Goal: Task Accomplishment & Management: Manage account settings

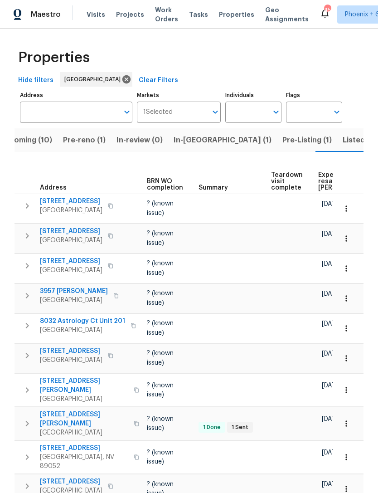
scroll to position [0, 112]
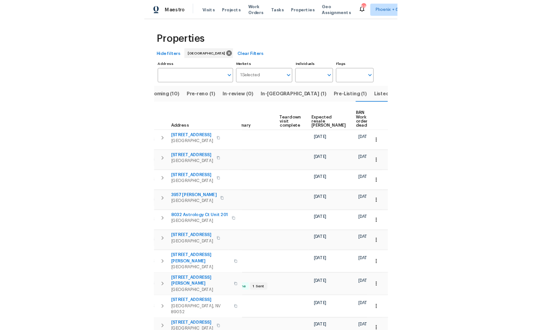
scroll to position [0, 183]
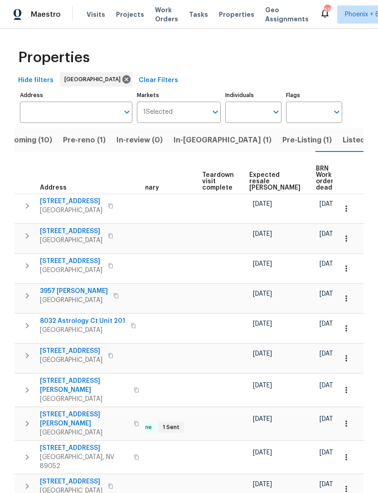
click at [347, 204] on icon "button" at bounding box center [346, 208] width 9 height 9
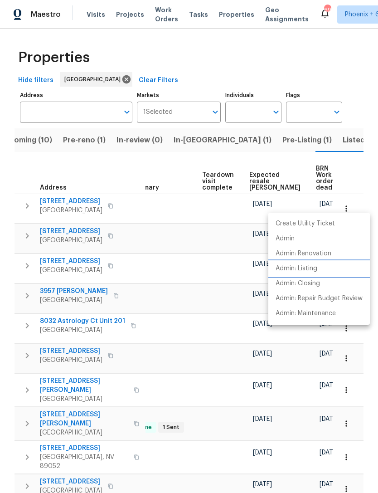
click at [309, 269] on p "Admin: Listing" at bounding box center [297, 269] width 42 height 10
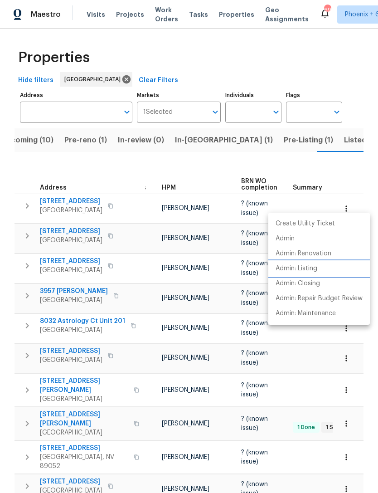
scroll to position [0, 20]
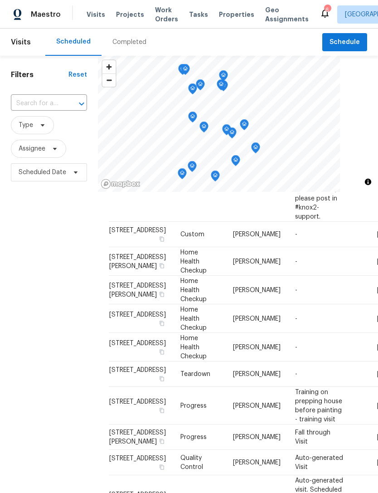
click at [39, 101] on input "text" at bounding box center [36, 104] width 51 height 14
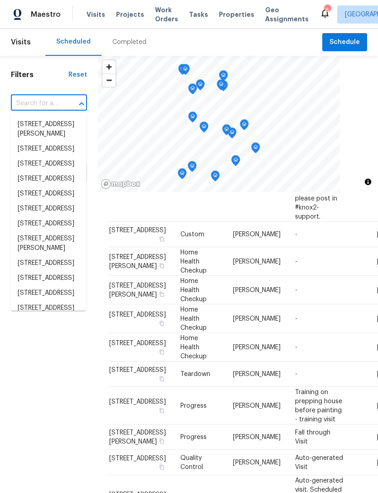
click at [35, 332] on div "Filters Reset ​ Type Assignee Scheduled Date" at bounding box center [49, 321] width 98 height 531
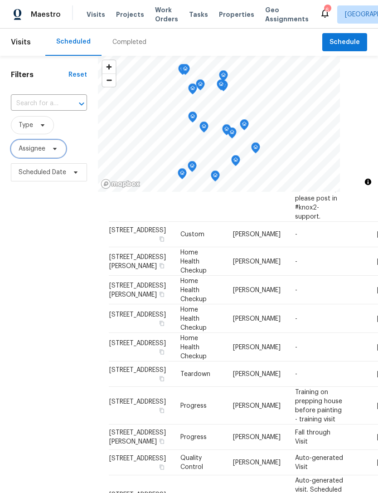
click at [36, 149] on span "Assignee" at bounding box center [32, 148] width 27 height 9
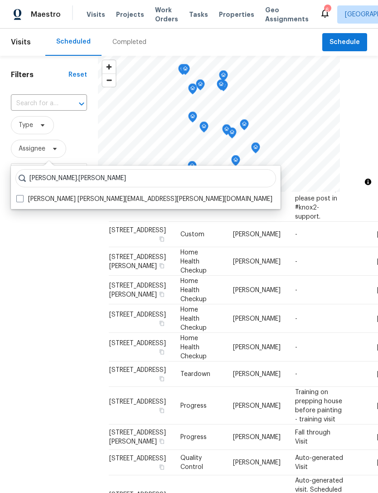
type input "Julian.murray"
click at [65, 201] on label "Julian Murray julian.murray@opendoor.com" at bounding box center [144, 199] width 256 height 9
click at [22, 200] on input "Julian Murray julian.murray@opendoor.com" at bounding box center [19, 198] width 6 height 6
checkbox input "true"
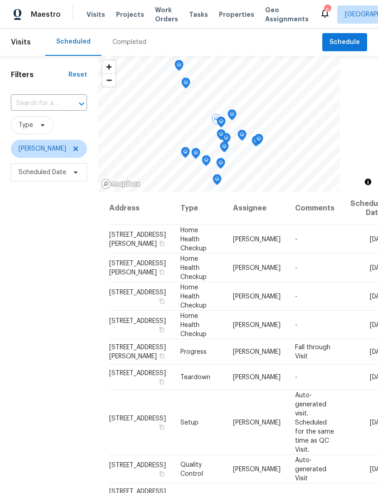
click at [0, 0] on icon at bounding box center [0, 0] width 0 height 0
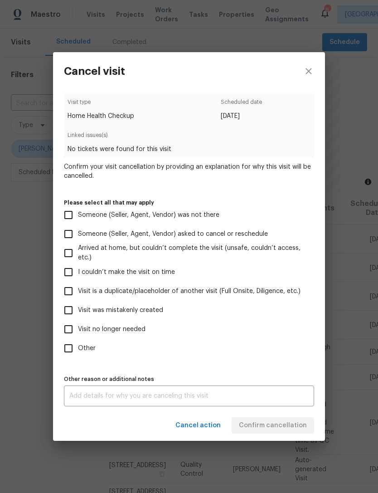
click at [140, 312] on span "Visit was mistakenly created" at bounding box center [120, 311] width 85 height 10
click at [78, 312] on input "Visit was mistakenly created" at bounding box center [68, 310] width 19 height 19
checkbox input "true"
click at [266, 426] on span "Confirm cancellation" at bounding box center [273, 425] width 68 height 11
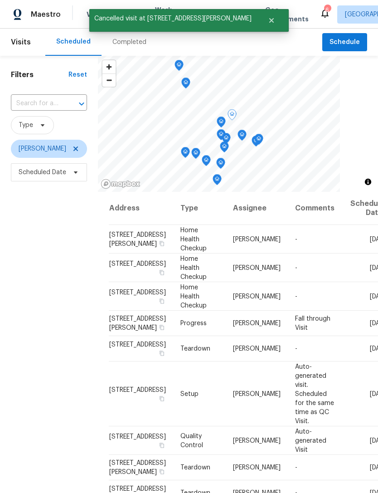
click at [0, 0] on span at bounding box center [0, 0] width 0 height 0
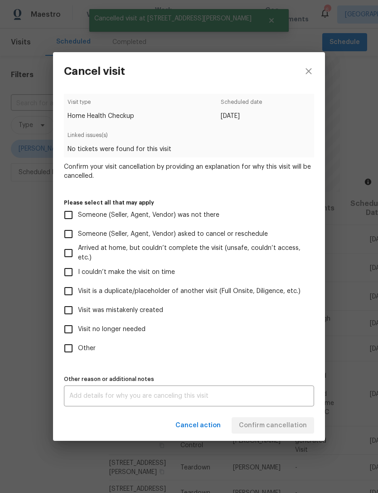
click at [153, 312] on span "Visit was mistakenly created" at bounding box center [120, 311] width 85 height 10
click at [78, 312] on input "Visit was mistakenly created" at bounding box center [68, 310] width 19 height 19
checkbox input "true"
click at [266, 427] on span "Confirm cancellation" at bounding box center [273, 425] width 68 height 11
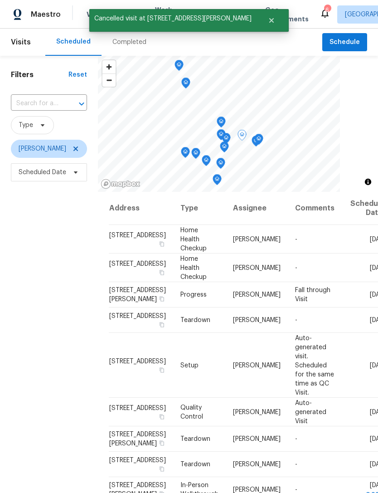
click at [0, 0] on icon at bounding box center [0, 0] width 0 height 0
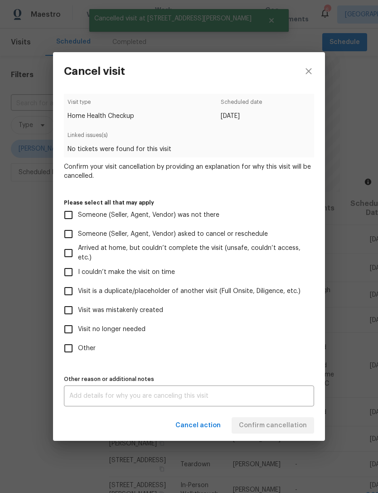
click at [141, 312] on span "Visit was mistakenly created" at bounding box center [120, 311] width 85 height 10
click at [78, 312] on input "Visit was mistakenly created" at bounding box center [68, 310] width 19 height 19
checkbox input "true"
click at [273, 425] on span "Confirm cancellation" at bounding box center [273, 425] width 68 height 11
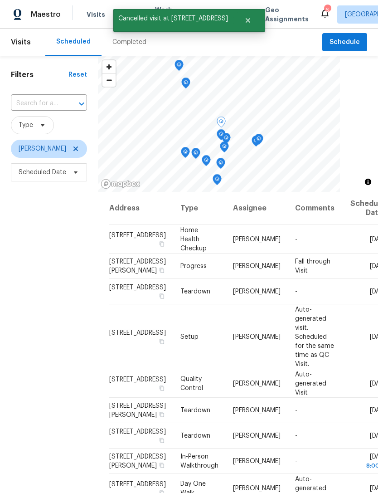
click at [0, 0] on icon at bounding box center [0, 0] width 0 height 0
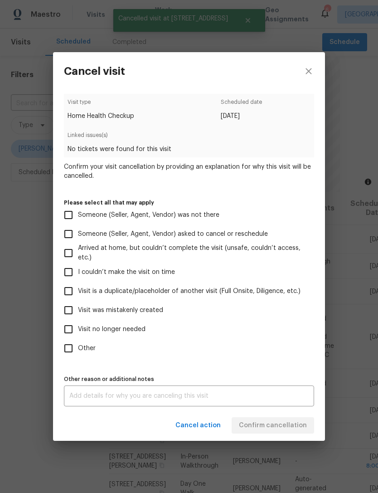
click at [146, 309] on span "Visit was mistakenly created" at bounding box center [120, 311] width 85 height 10
click at [78, 309] on input "Visit was mistakenly created" at bounding box center [68, 310] width 19 height 19
checkbox input "true"
click at [263, 426] on span "Confirm cancellation" at bounding box center [273, 425] width 68 height 11
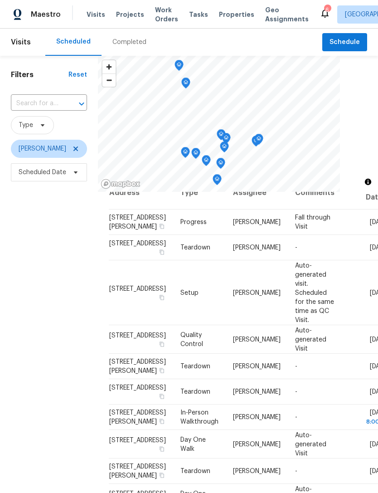
scroll to position [20, 0]
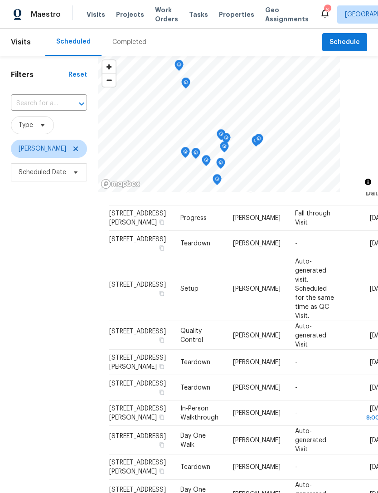
click at [233, 366] on span "[PERSON_NAME]" at bounding box center [257, 362] width 48 height 6
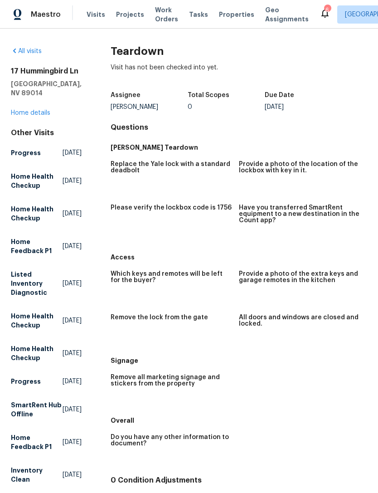
click at [97, 15] on span "Visits" at bounding box center [96, 14] width 19 height 9
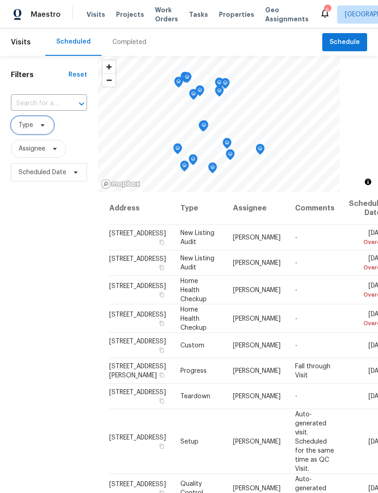
click at [38, 126] on span at bounding box center [41, 125] width 10 height 7
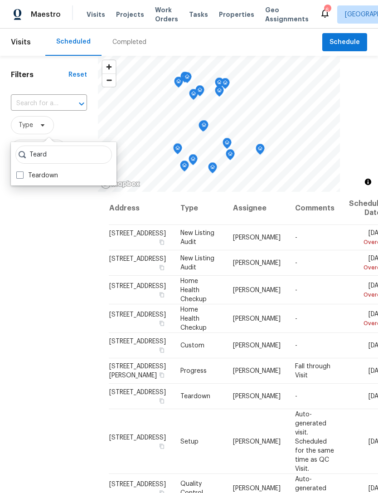
type input "Teard"
click at [33, 173] on label "Teardown" at bounding box center [37, 175] width 42 height 9
click at [22, 173] on input "Teardown" at bounding box center [19, 174] width 6 height 6
checkbox input "true"
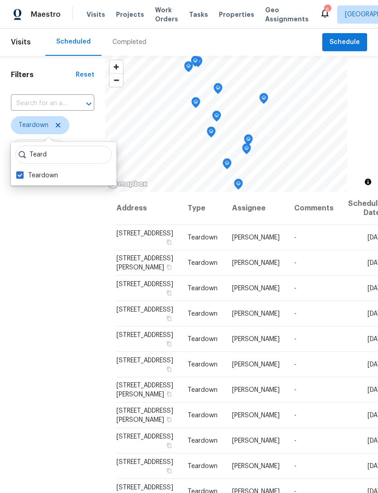
click at [39, 326] on div "Filters Reset ​ Teardown Assignee Scheduled Date" at bounding box center [52, 321] width 105 height 531
click at [0, 0] on icon at bounding box center [0, 0] width 0 height 0
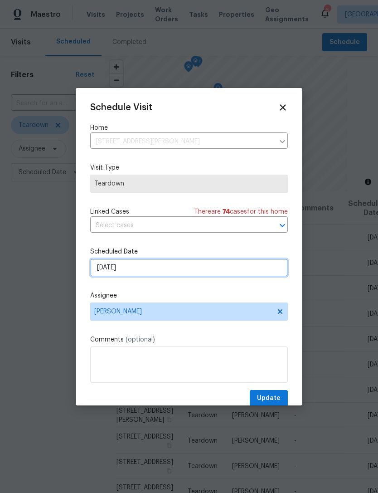
click at [169, 274] on input "9/3/2025" at bounding box center [189, 268] width 198 height 18
select select "8"
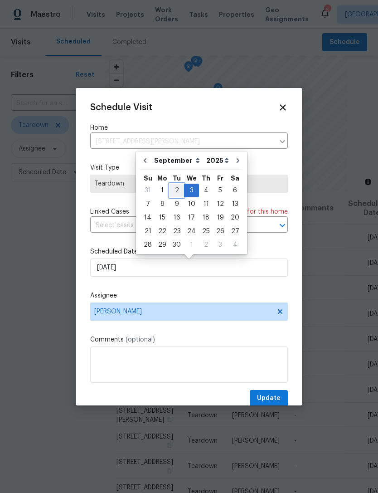
click at [177, 192] on div "2" at bounding box center [177, 190] width 15 height 13
type input "9/2/2025"
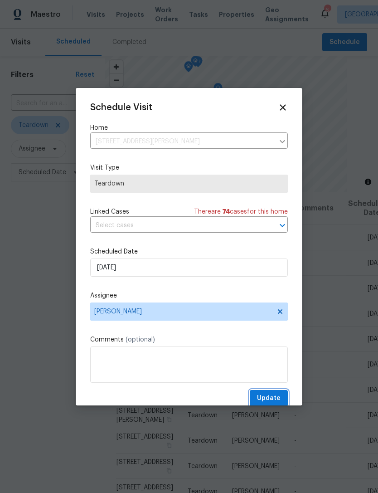
click at [269, 399] on span "Update" at bounding box center [269, 398] width 24 height 11
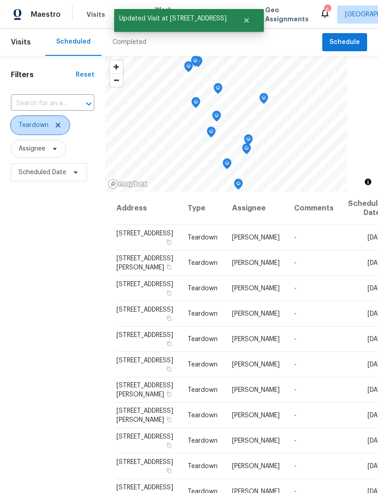
click at [54, 125] on icon at bounding box center [57, 125] width 7 height 7
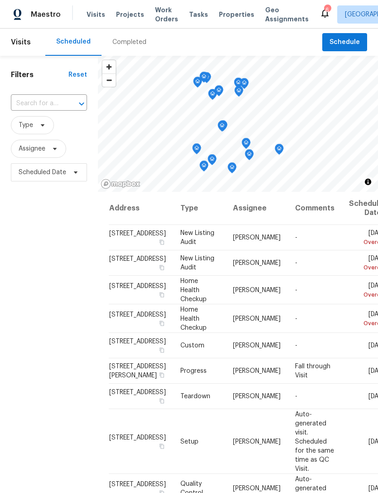
click at [36, 106] on input "text" at bounding box center [36, 104] width 51 height 14
type input "9509 s"
click at [36, 131] on li "9509 Swiss Stone Ct, Las Vegas, NV 89123" at bounding box center [48, 124] width 76 height 15
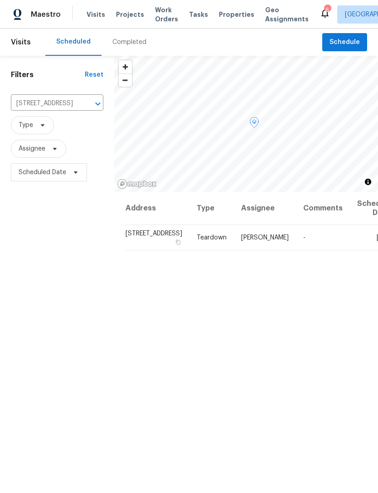
click at [0, 0] on icon at bounding box center [0, 0] width 0 height 0
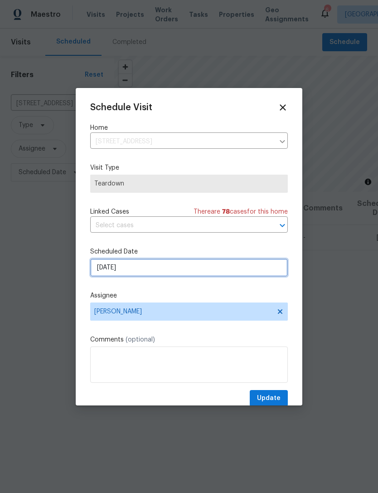
click at [151, 277] on input "9/7/2025" at bounding box center [189, 268] width 198 height 18
select select "8"
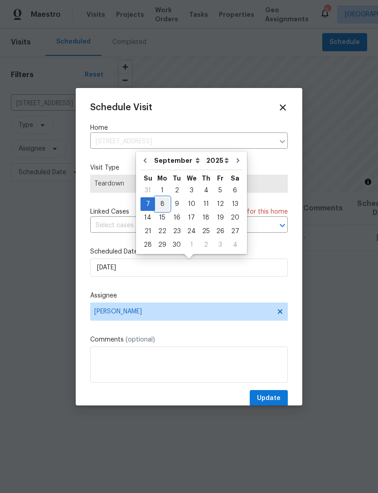
click at [165, 206] on div "8" at bounding box center [162, 204] width 15 height 13
type input "9/8/2025"
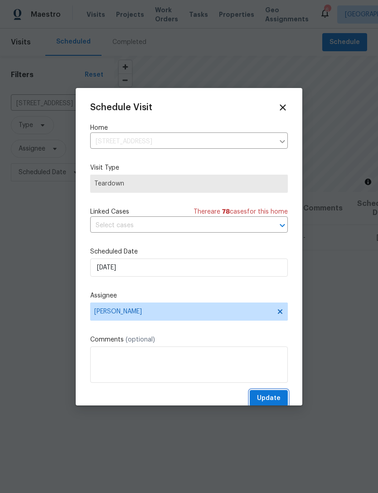
click at [268, 398] on span "Update" at bounding box center [269, 398] width 24 height 11
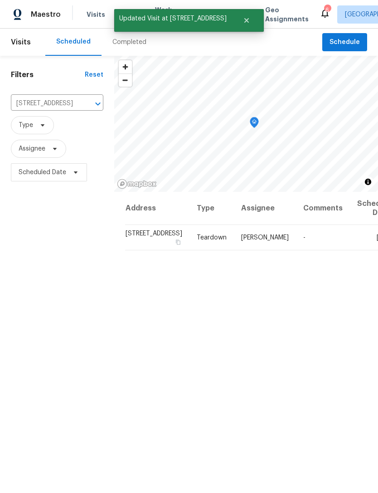
click at [82, 104] on icon "Clear" at bounding box center [86, 103] width 9 height 9
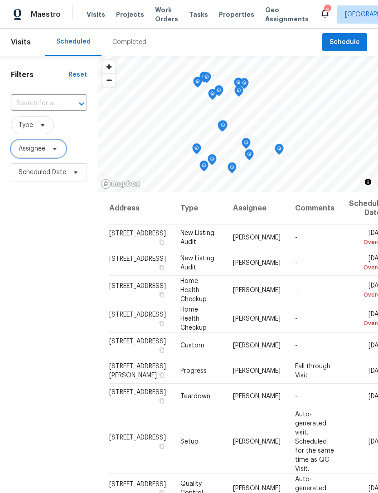
click at [40, 151] on span "Assignee" at bounding box center [32, 148] width 27 height 9
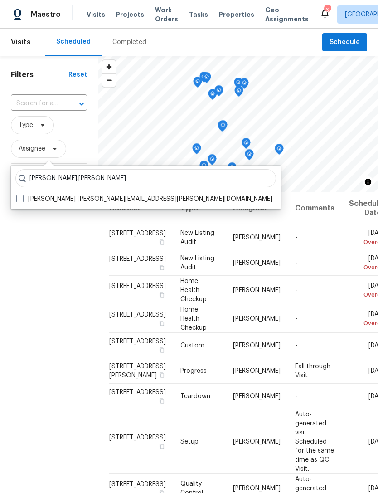
type input "Nicholas.holderbaum"
click at [27, 201] on label "Nicholas Holderbaum nicholas.holderbaum@opendoor.com" at bounding box center [144, 199] width 256 height 9
click at [22, 200] on input "Nicholas Holderbaum nicholas.holderbaum@opendoor.com" at bounding box center [19, 198] width 6 height 6
checkbox input "true"
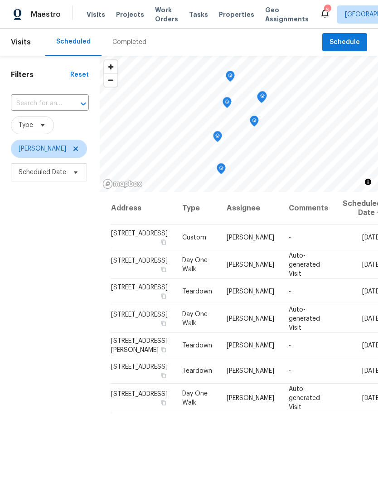
click at [33, 377] on div "Filters Reset ​ Type Nicholas Holderbaum Scheduled Date" at bounding box center [50, 321] width 100 height 531
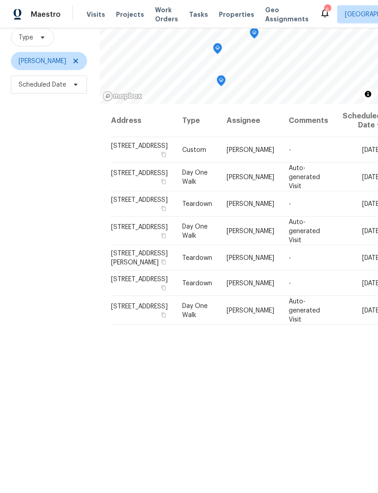
scroll to position [29, 0]
click at [79, 58] on icon at bounding box center [75, 61] width 7 height 7
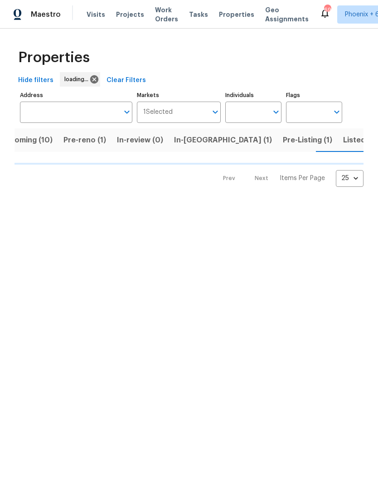
scroll to position [0, 20]
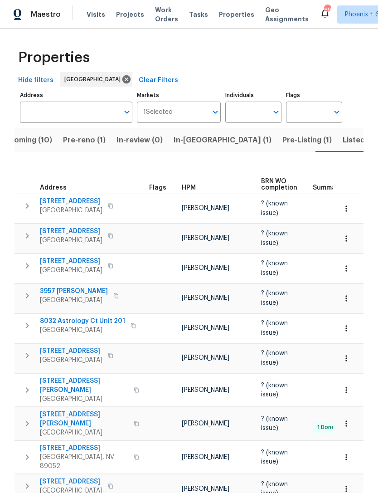
click at [185, 140] on span "In-[GEOGRAPHIC_DATA] (1)" at bounding box center [223, 140] width 98 height 13
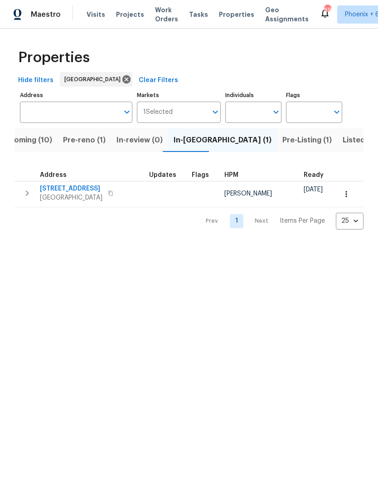
click at [246, 112] on input "Individuals" at bounding box center [246, 112] width 43 height 21
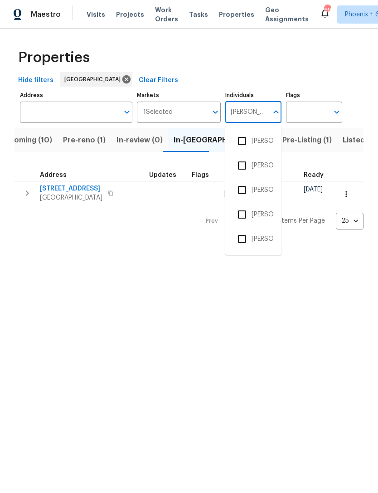
type input "julian"
click at [244, 143] on input "checkbox" at bounding box center [242, 141] width 19 height 19
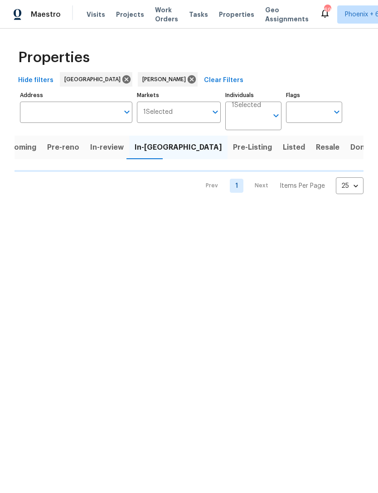
scroll to position [0, 8]
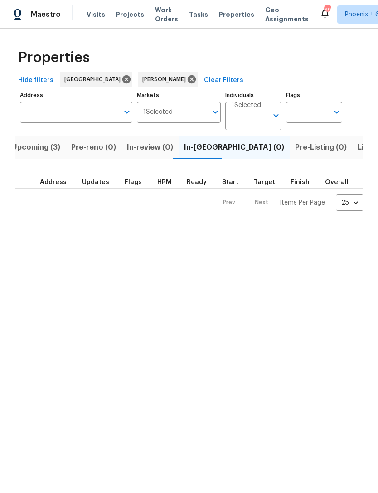
click at [41, 150] on span "Upcoming (3)" at bounding box center [36, 147] width 49 height 13
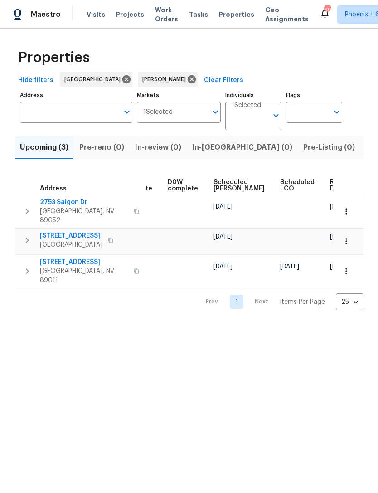
scroll to position [0, 228]
click at [331, 185] on span "Ready Date" at bounding box center [341, 185] width 20 height 13
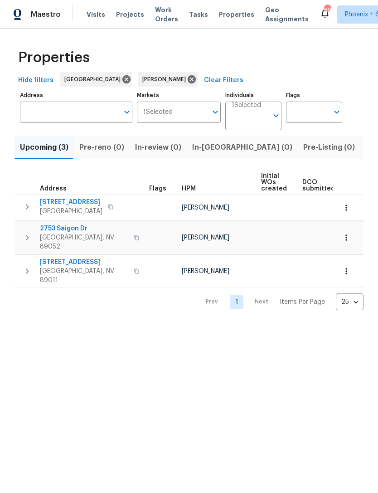
click at [204, 156] on button "In-[GEOGRAPHIC_DATA] (0)" at bounding box center [242, 148] width 111 height 24
